Goal: Transaction & Acquisition: Purchase product/service

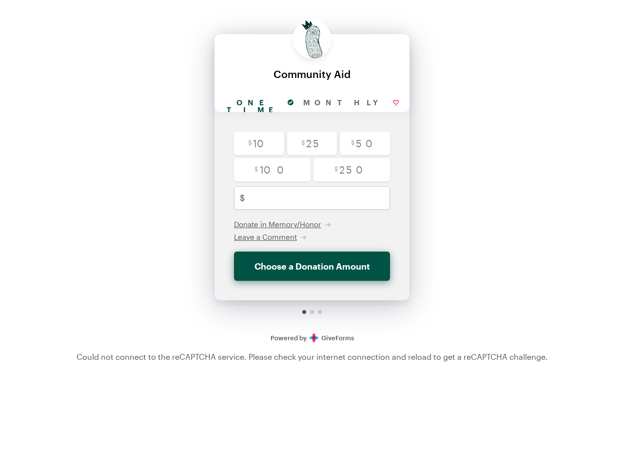
click at [275, 103] on input "One time" at bounding box center [259, 103] width 78 height 18
click at [348, 103] on input "Monthly" at bounding box center [350, 103] width 105 height 18
click at [282, 224] on span "Donate in Memory/Honor" at bounding box center [277, 224] width 87 height 9
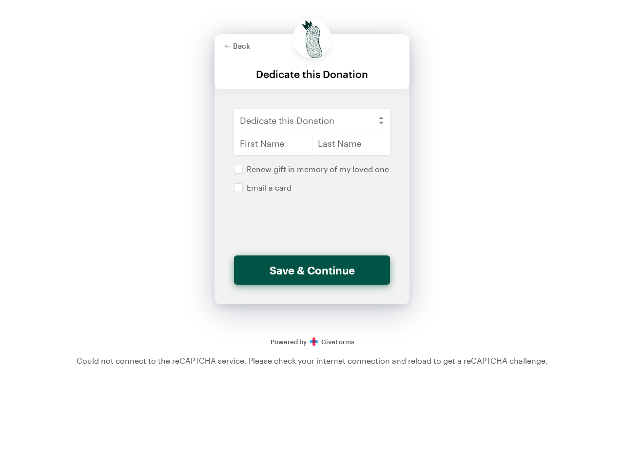
click at [102, 218] on span "Leave a Comment" at bounding box center [70, 214] width 63 height 9
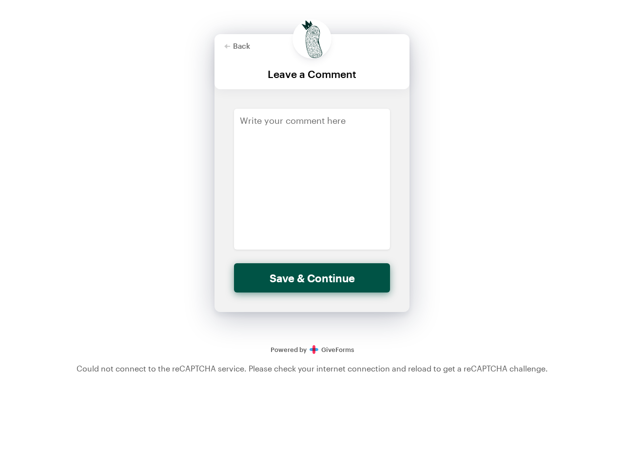
click at [477, 261] on div "Back Back Leave a Comment For your generous donation of $250.00 One time Monthl…" at bounding box center [312, 182] width 624 height 364
click at [505, 192] on div "Back Back Leave a Comment For your generous donation of $250.00 One time Monthl…" at bounding box center [312, 182] width 624 height 364
click at [507, 171] on div "Back Back Leave a Comment For your generous donation of $250.00 One time Monthl…" at bounding box center [312, 182] width 624 height 364
click at [507, 144] on div "Back Back Leave a Comment For your generous donation of $250.00 One time Monthl…" at bounding box center [312, 182] width 624 height 364
click at [507, 168] on div "Back Back Leave a Comment For your generous donation of $250.00 One time Monthl…" at bounding box center [312, 182] width 624 height 364
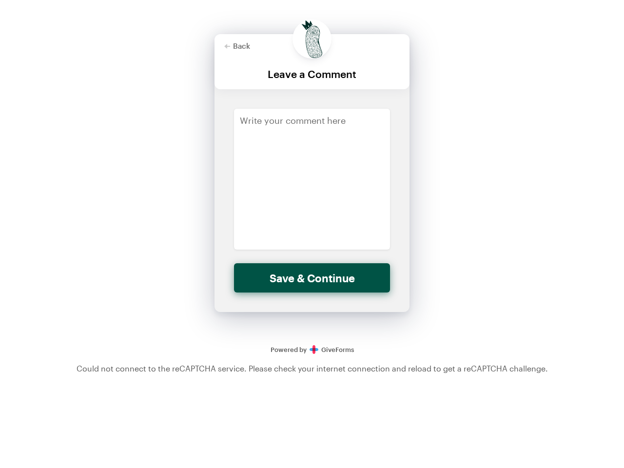
click at [460, 191] on div "Back Back Leave a Comment For your generous donation of $250.00 One time Monthl…" at bounding box center [312, 182] width 624 height 364
